Goal: Transaction & Acquisition: Purchase product/service

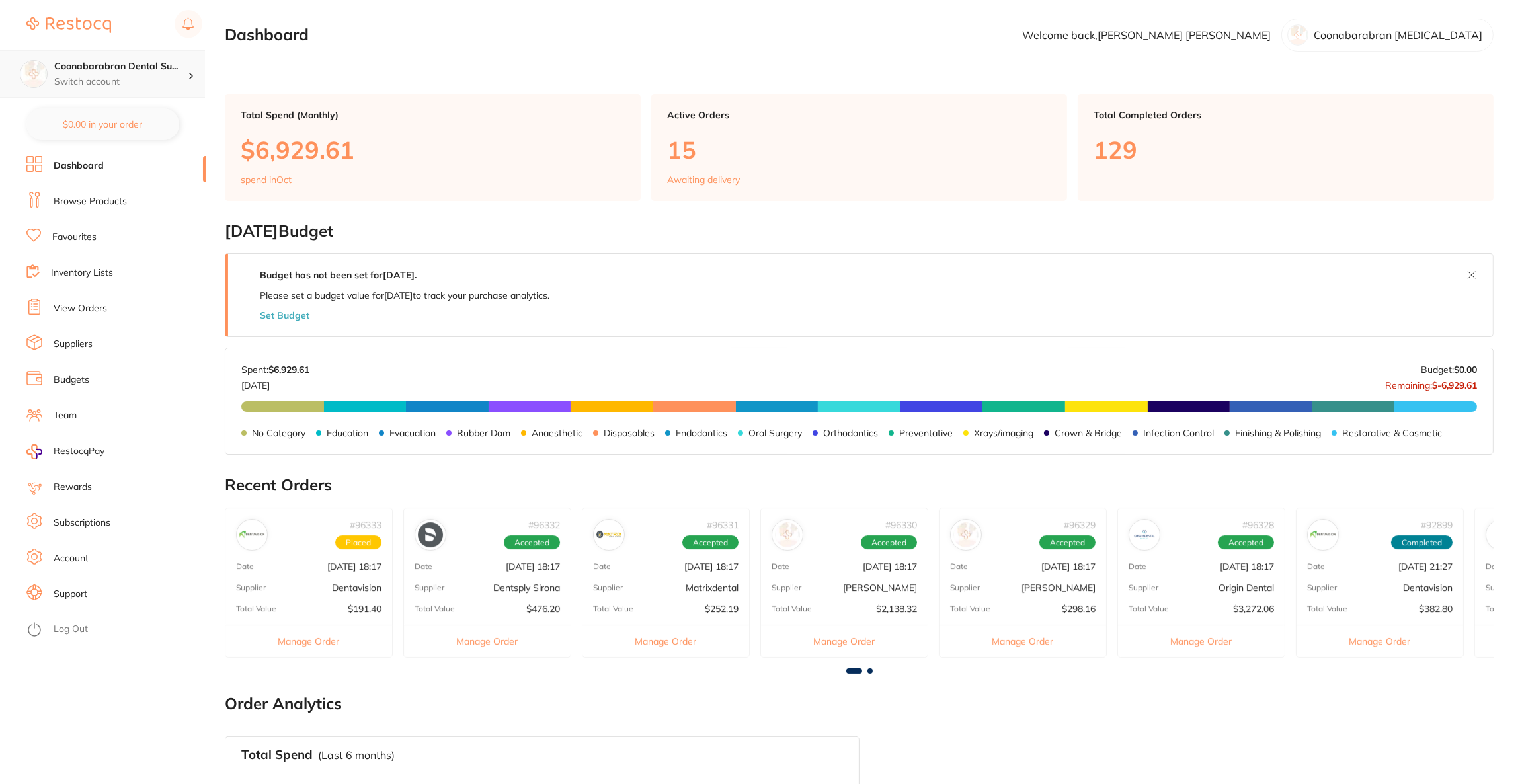
click at [108, 54] on div "Coonabarabran Dental Su... Switch account" at bounding box center [102, 74] width 205 height 48
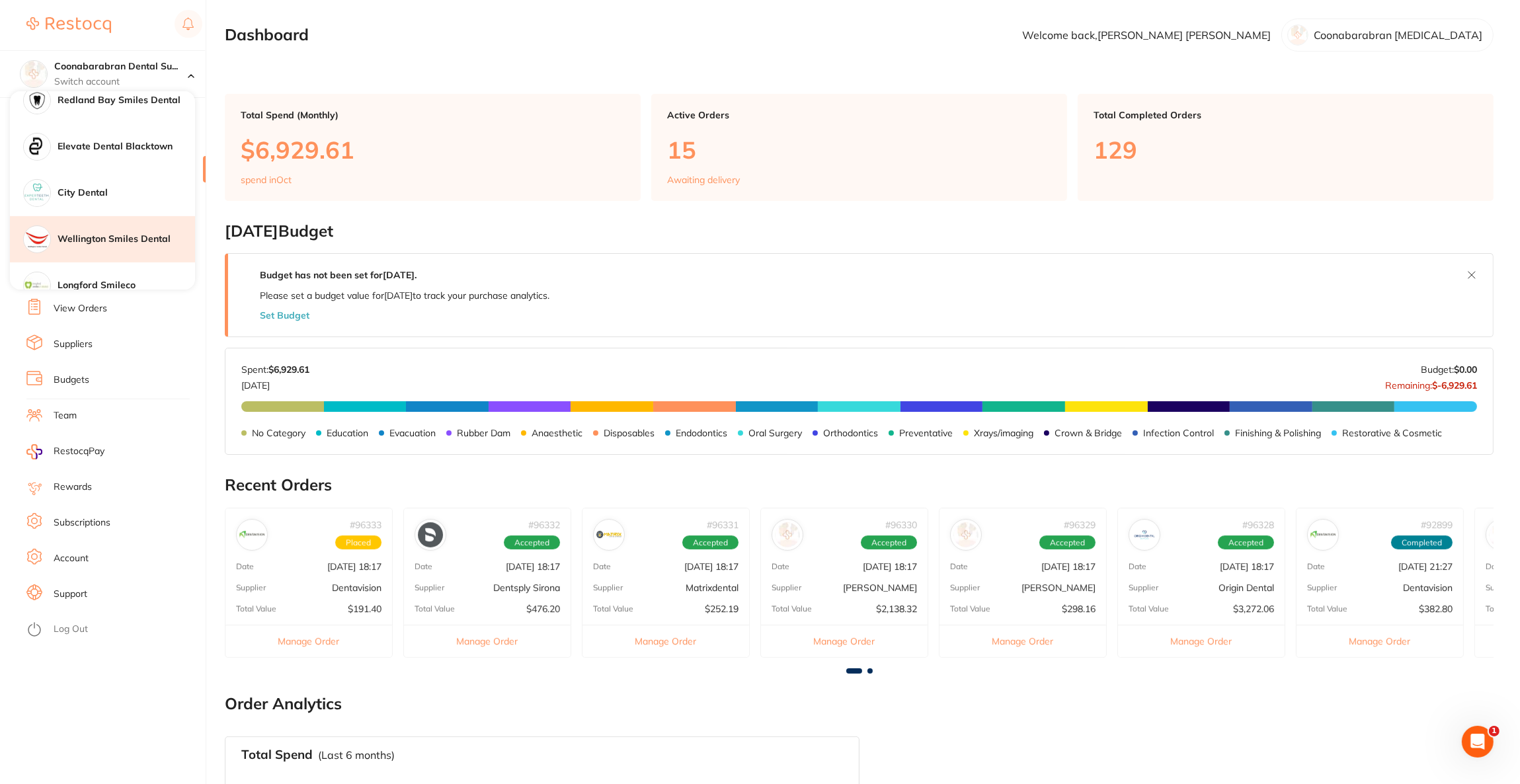
scroll to position [694, 0]
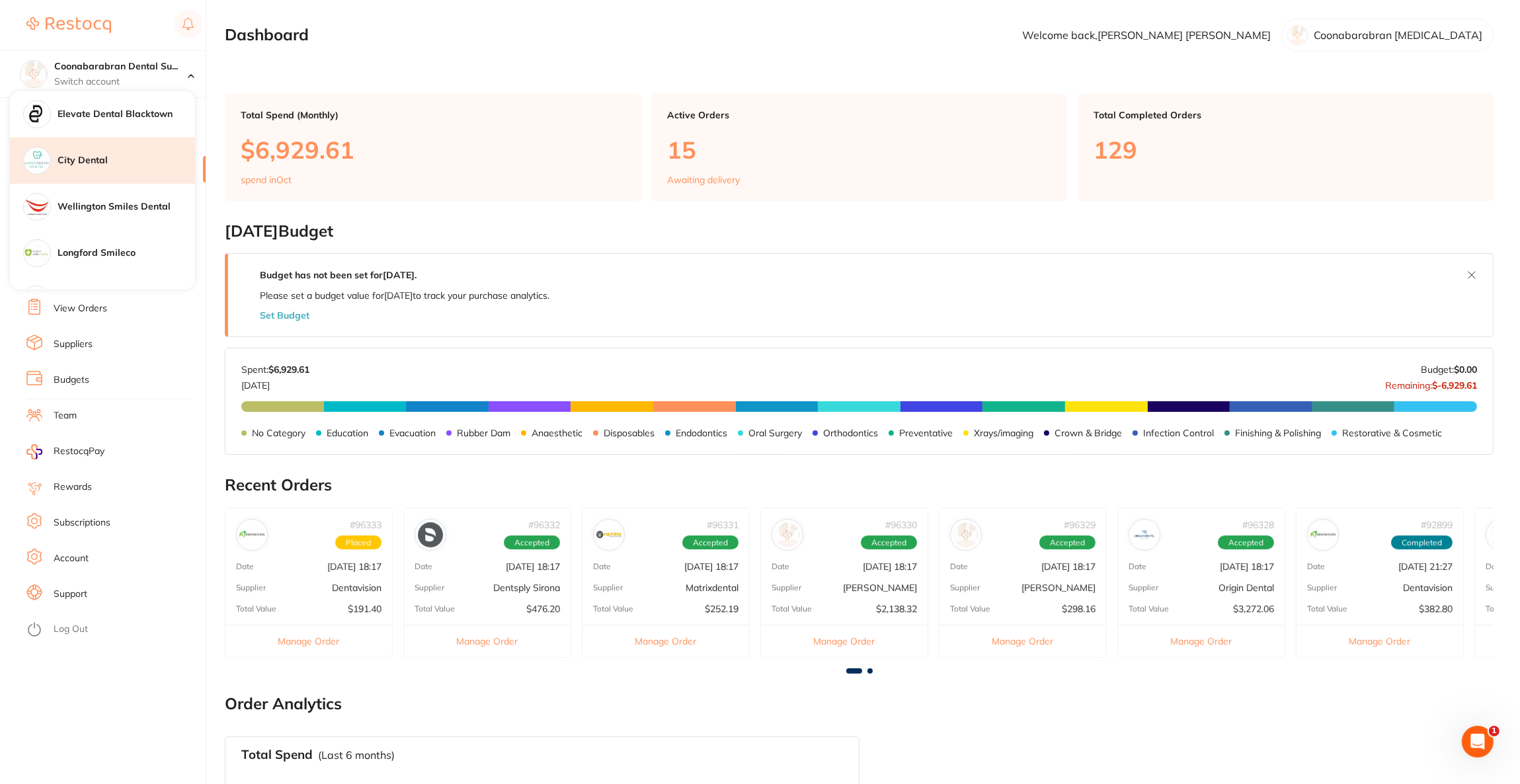
click at [114, 162] on h4 "City Dental" at bounding box center [127, 160] width 138 height 13
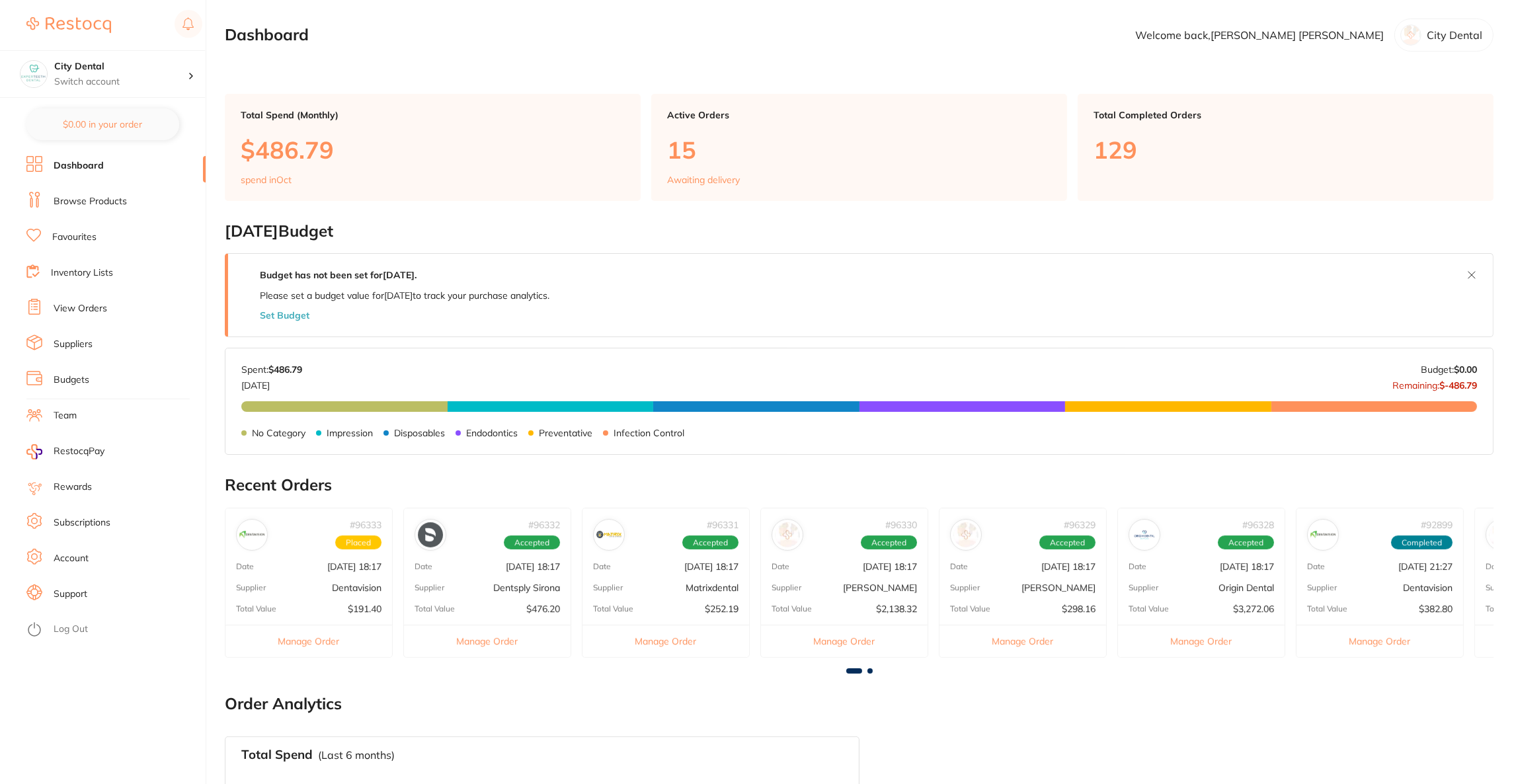
checkbox input "false"
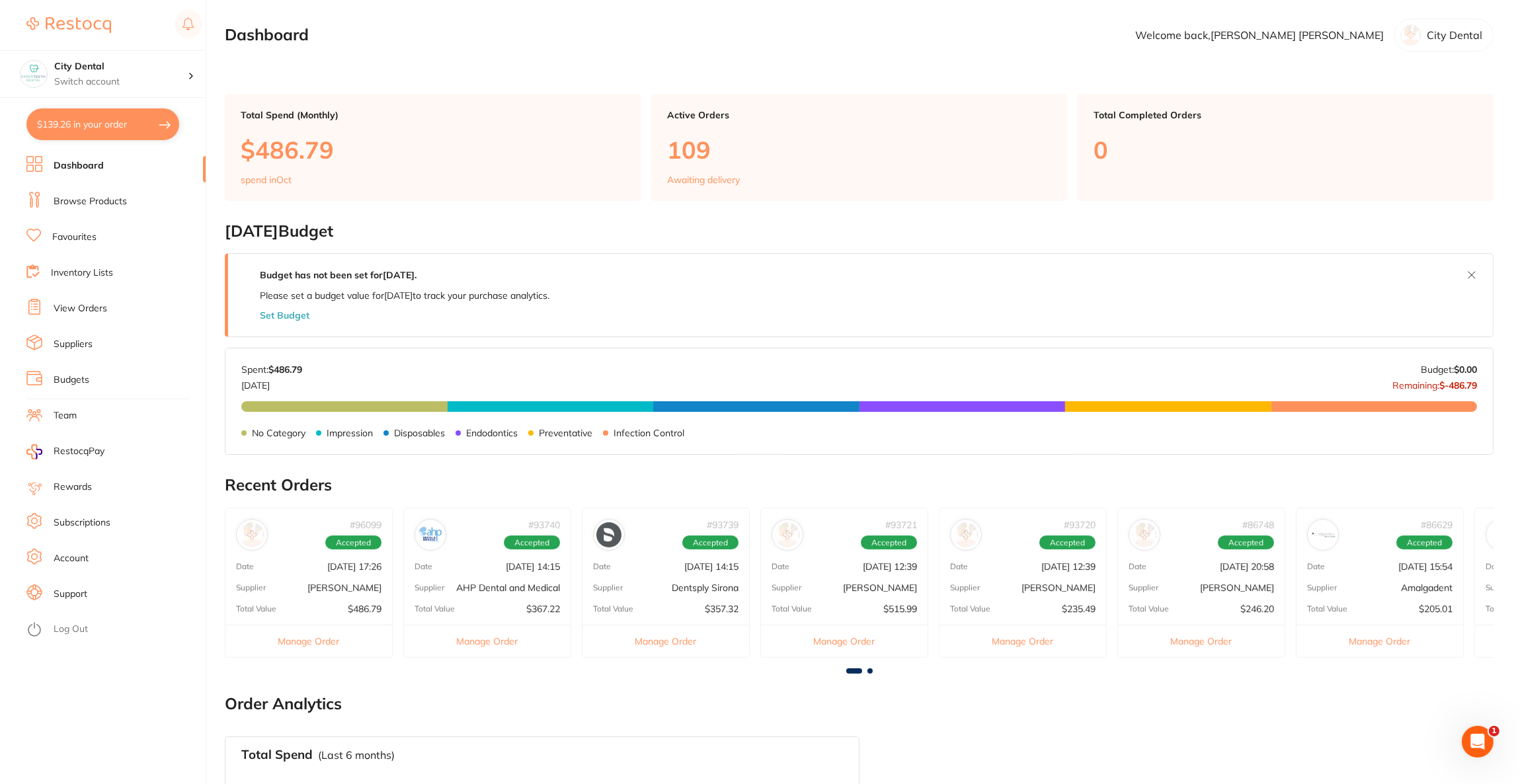
click at [96, 197] on link "Browse Products" at bounding box center [90, 201] width 73 height 13
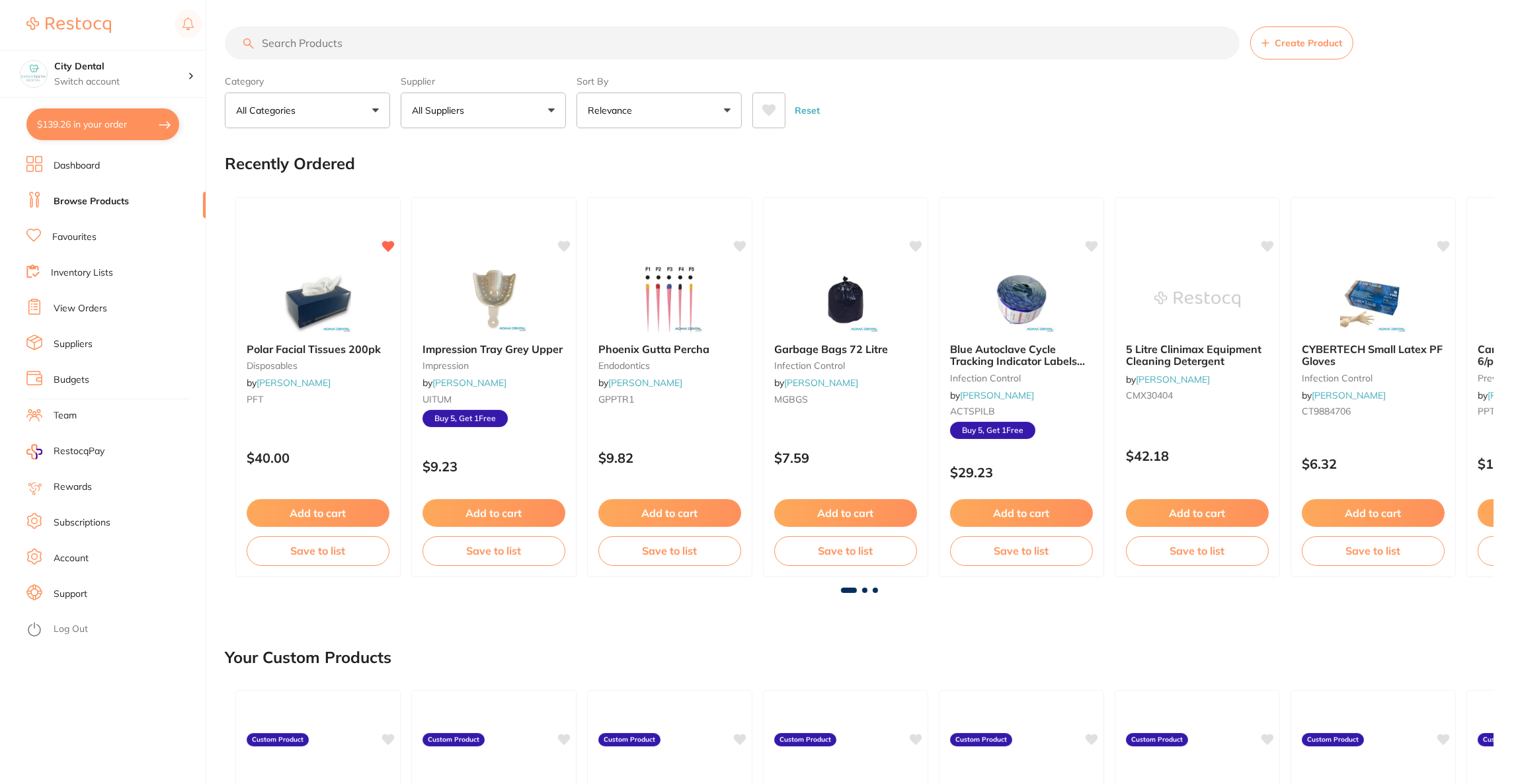
click at [522, 103] on button "All Suppliers" at bounding box center [483, 111] width 165 height 36
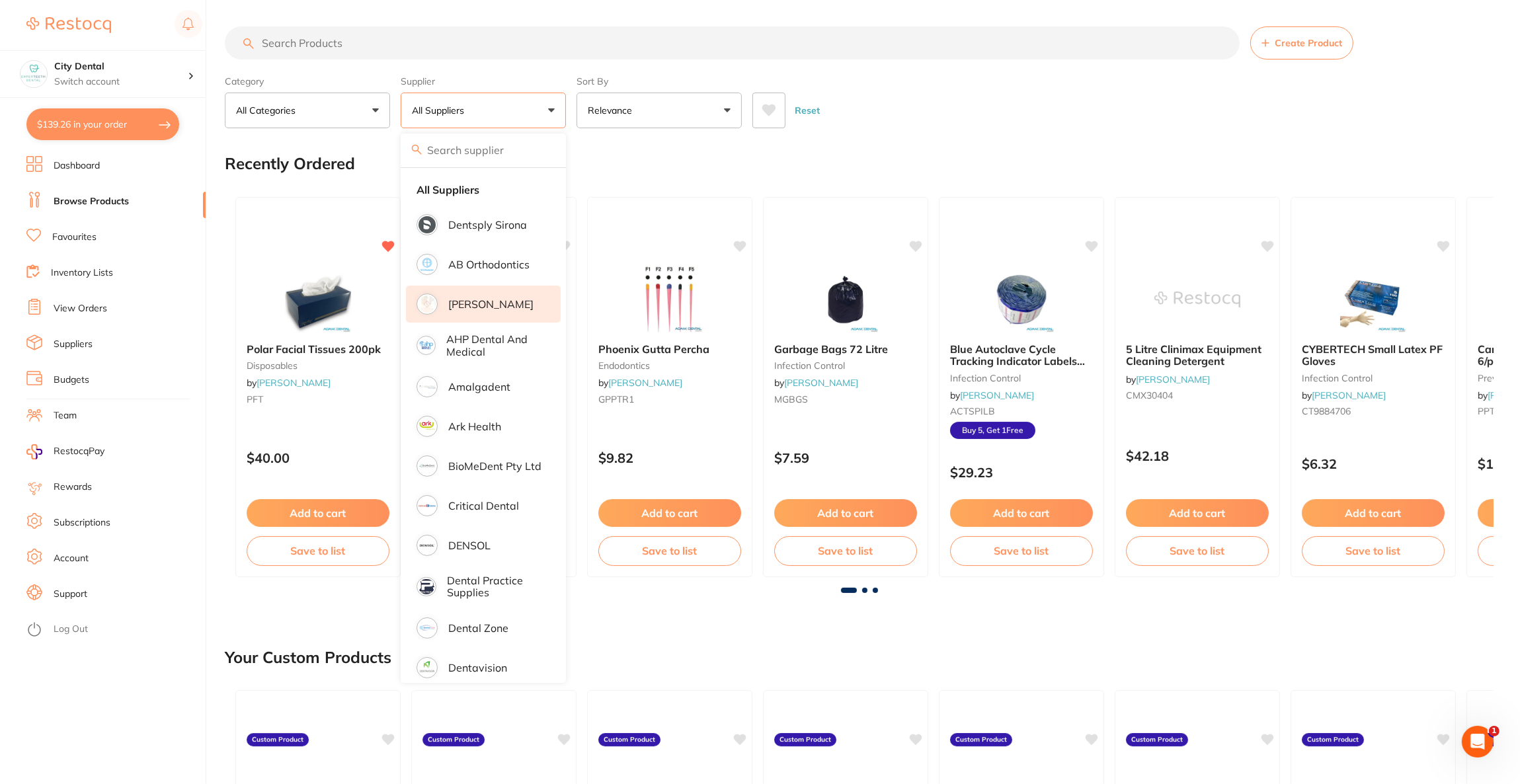
click at [491, 292] on li "[PERSON_NAME]" at bounding box center [483, 304] width 155 height 37
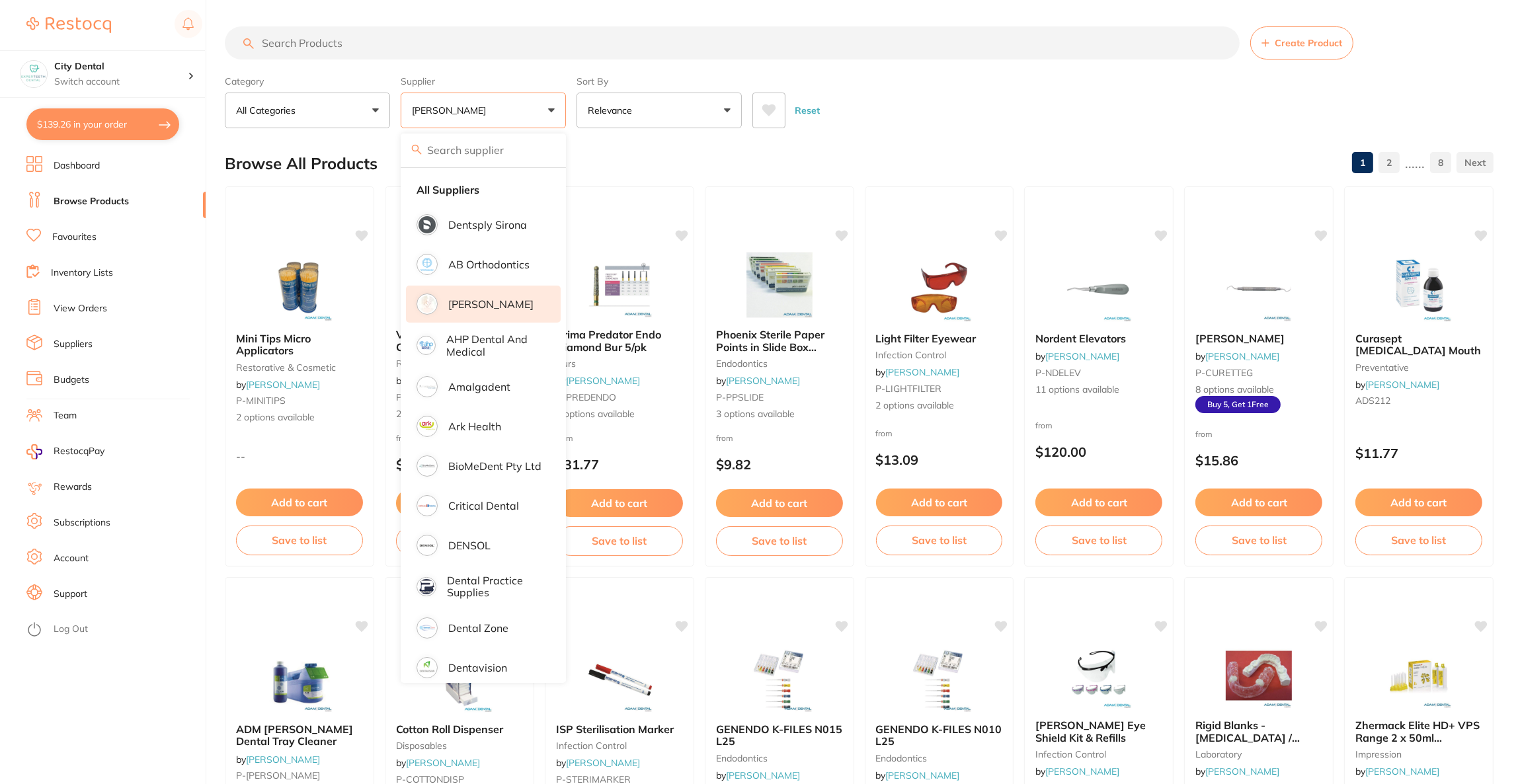
click at [451, 54] on input "search" at bounding box center [732, 42] width 1015 height 33
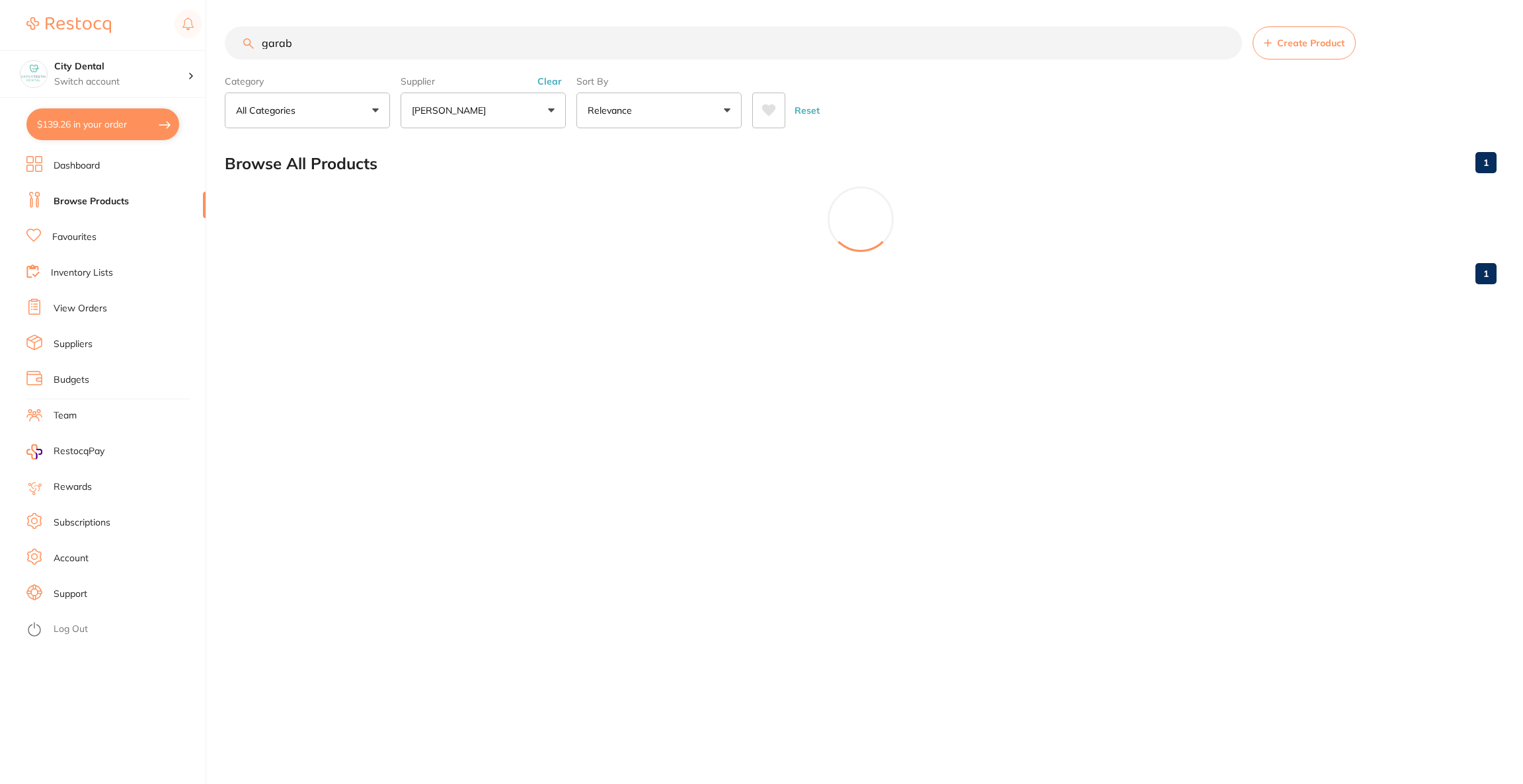
type input "garab"
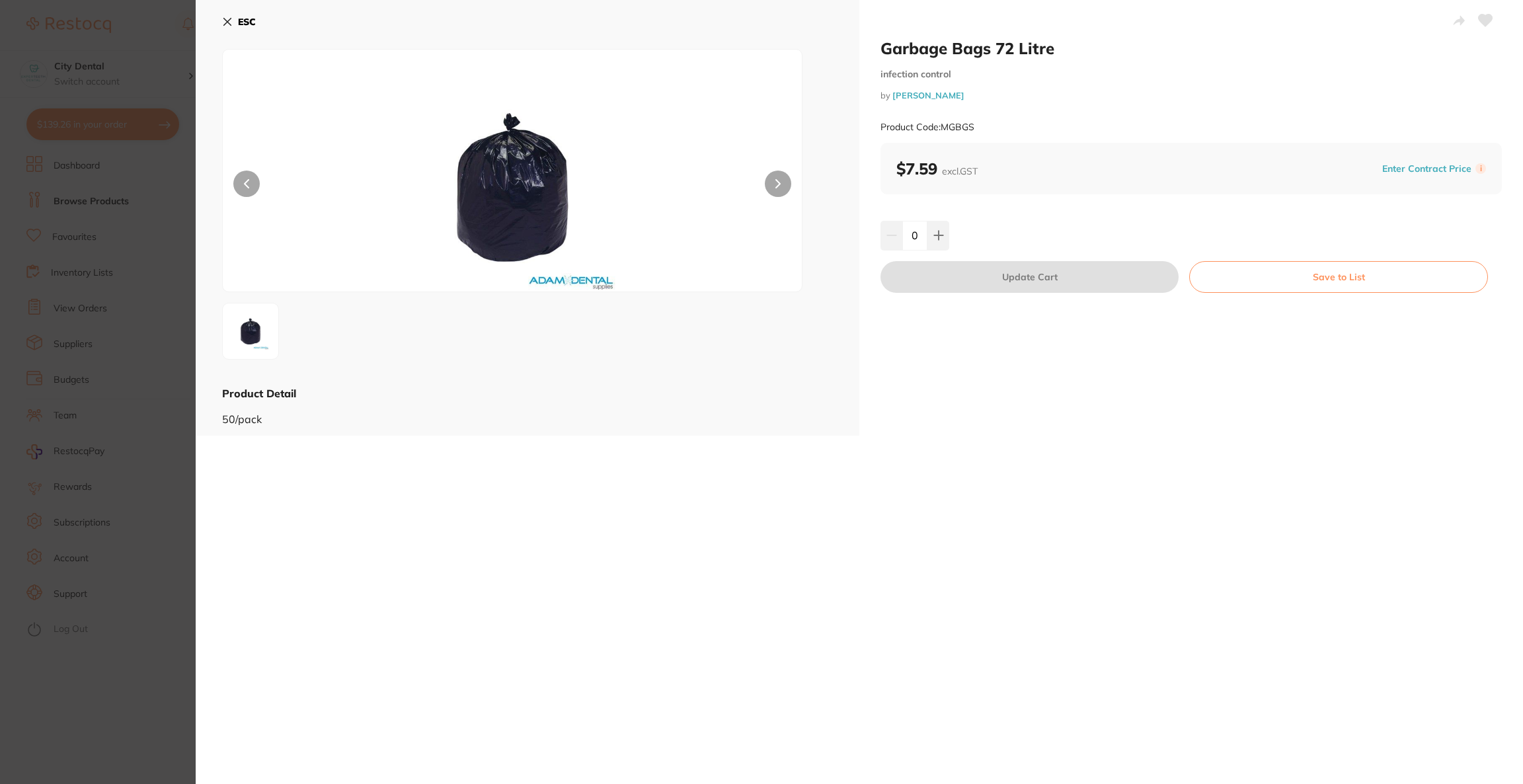
click at [922, 241] on input "0" at bounding box center [914, 235] width 25 height 29
click at [929, 241] on button at bounding box center [938, 235] width 22 height 29
type input "2"
click at [114, 39] on section "Garbage Bags 72 Litre infection control by [PERSON_NAME] Product Code: MGBGS ES…" at bounding box center [761, 392] width 1523 height 784
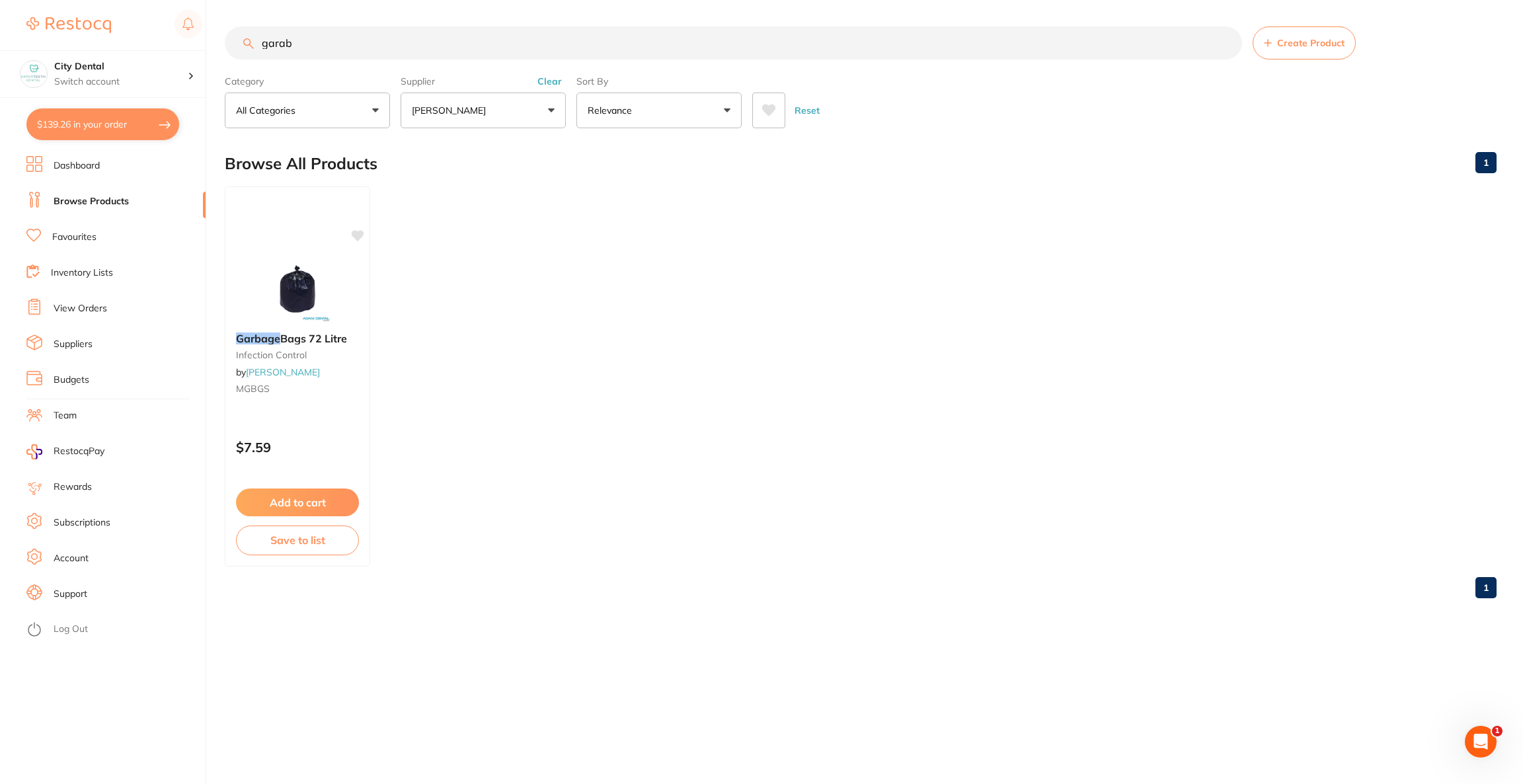
drag, startPoint x: 483, startPoint y: 46, endPoint x: 245, endPoint y: 29, distance: 238.6
click at [245, 29] on input "garab" at bounding box center [733, 42] width 1017 height 33
click at [120, 116] on button "$139.26 in your order" at bounding box center [102, 124] width 153 height 32
checkbox input "true"
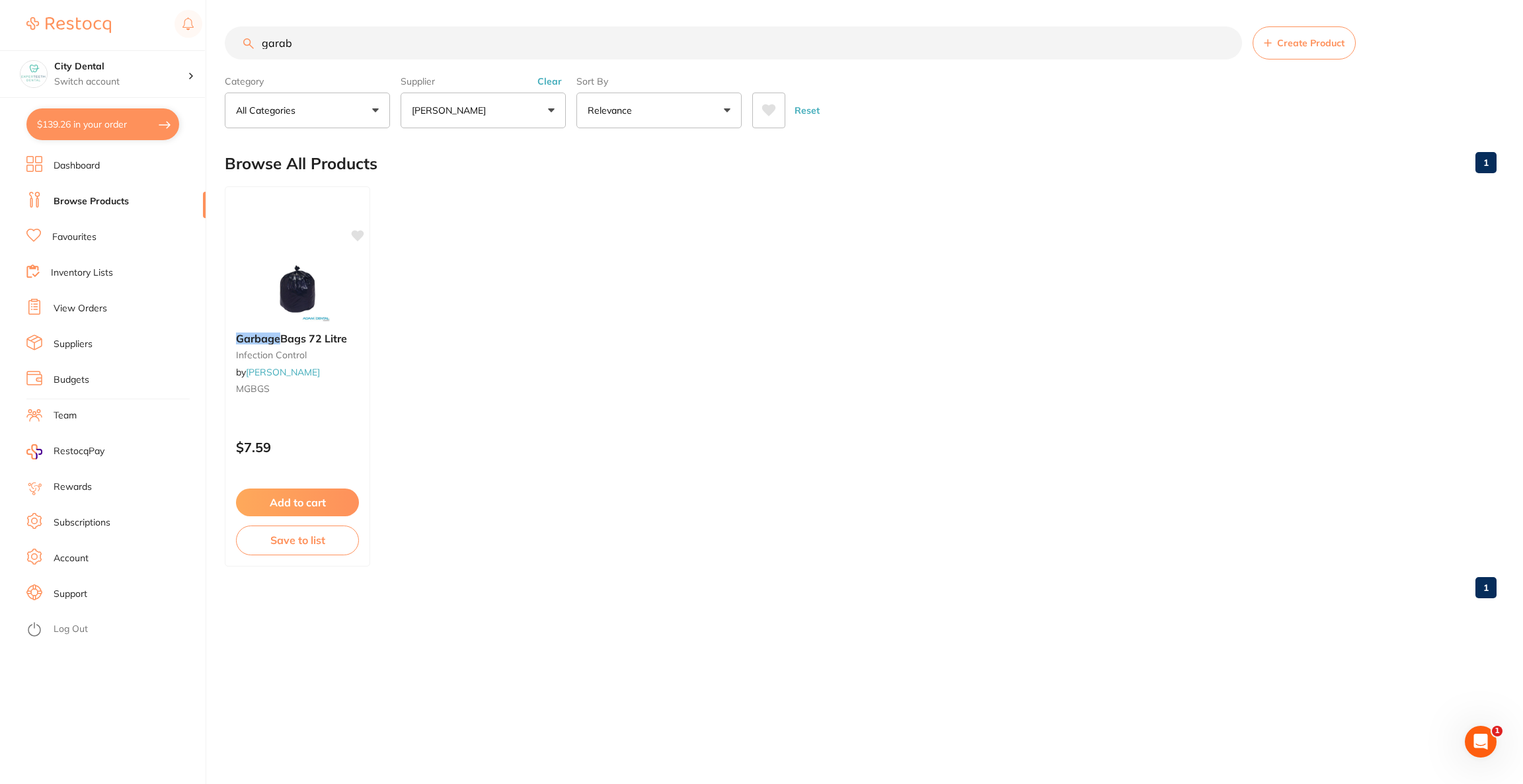
checkbox input "true"
